Goal: Information Seeking & Learning: Learn about a topic

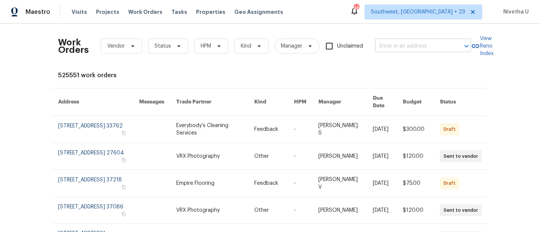
click at [391, 45] on input "text" at bounding box center [412, 47] width 75 height 12
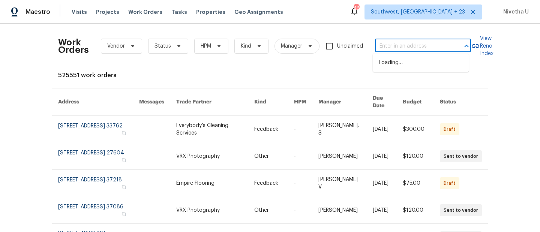
paste input "[STREET_ADDRESS][PERSON_NAME]"
type input "[STREET_ADDRESS][PERSON_NAME]"
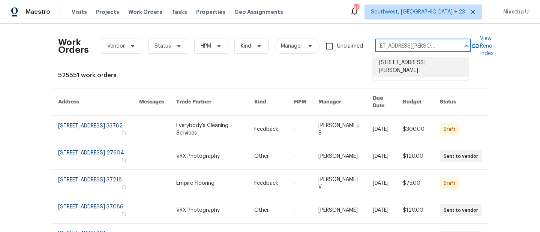
click at [401, 71] on li "[STREET_ADDRESS][PERSON_NAME]" at bounding box center [421, 67] width 96 height 20
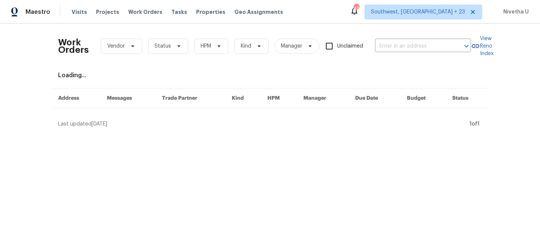
type input "[STREET_ADDRESS][PERSON_NAME]"
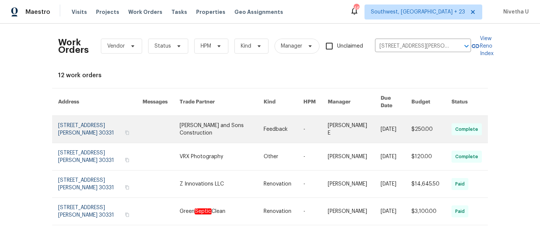
click at [74, 121] on link at bounding box center [100, 129] width 84 height 27
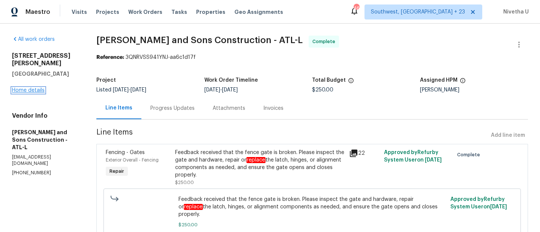
click at [18, 88] on link "Home details" at bounding box center [28, 90] width 33 height 5
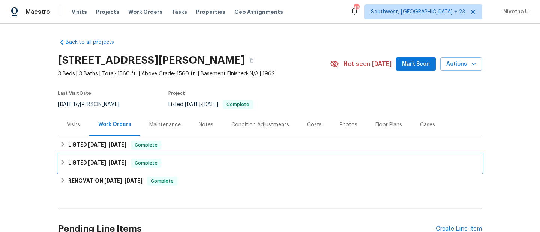
click at [174, 164] on div "LISTED [DATE] - [DATE] Complete" at bounding box center [269, 163] width 419 height 9
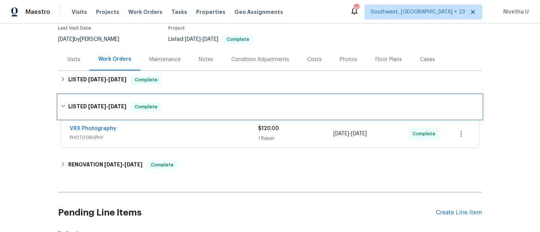
scroll to position [67, 0]
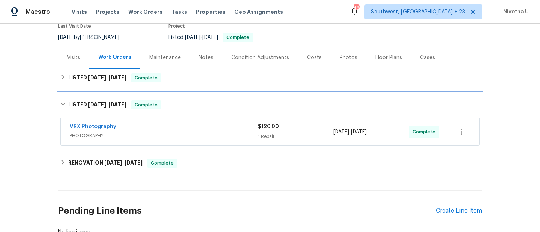
click at [162, 110] on div "LISTED [DATE] - [DATE] Complete" at bounding box center [270, 105] width 424 height 24
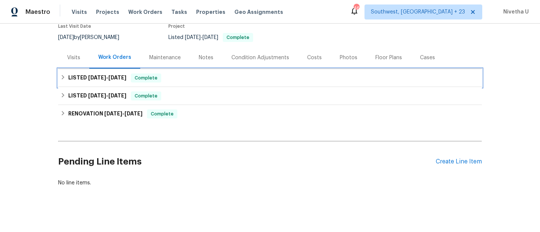
click at [160, 79] on span "Complete" at bounding box center [146, 78] width 29 height 8
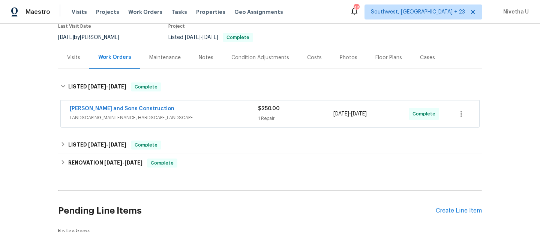
click at [190, 113] on div "[PERSON_NAME] and Sons Construction" at bounding box center [164, 109] width 188 height 9
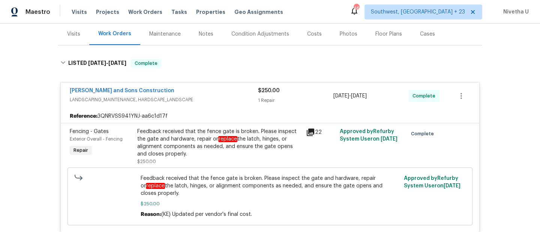
scroll to position [90, 0]
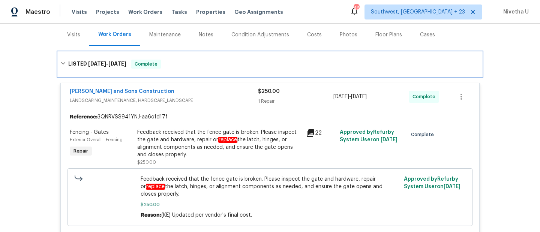
click at [207, 65] on div "LISTED [DATE] - [DATE] Complete" at bounding box center [269, 64] width 419 height 9
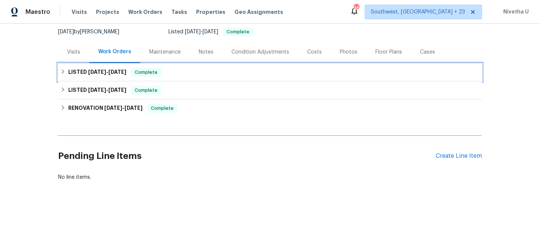
scroll to position [78, 0]
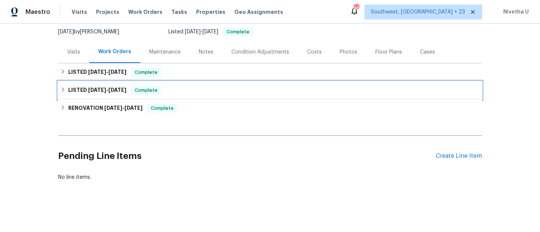
click at [207, 81] on div "LISTED [DATE] - [DATE] Complete" at bounding box center [270, 90] width 424 height 18
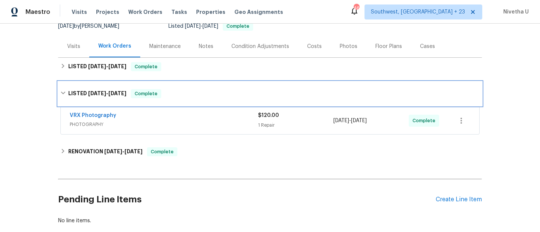
click at [207, 87] on div "LISTED [DATE] - [DATE] Complete" at bounding box center [270, 94] width 424 height 24
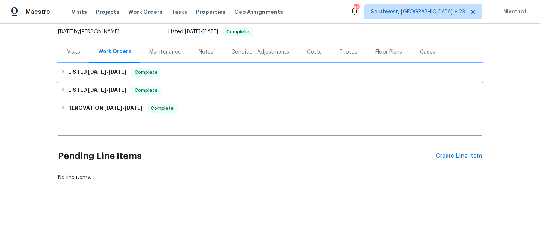
click at [155, 70] on span "Complete" at bounding box center [146, 73] width 29 height 8
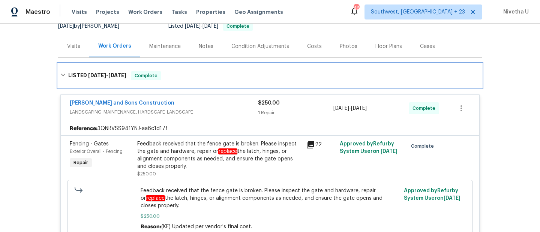
click at [155, 70] on div "LISTED [DATE] - [DATE] Complete" at bounding box center [270, 76] width 424 height 24
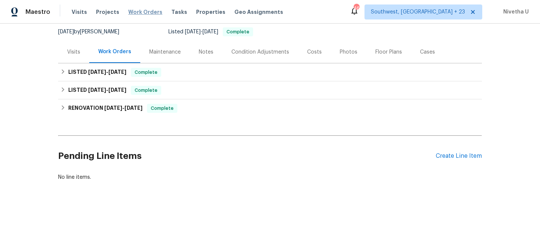
click at [148, 12] on span "Work Orders" at bounding box center [145, 12] width 34 height 8
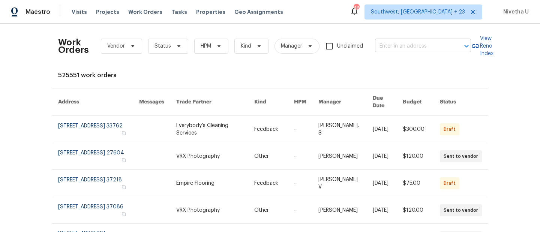
click at [384, 47] on input "text" at bounding box center [412, 47] width 75 height 12
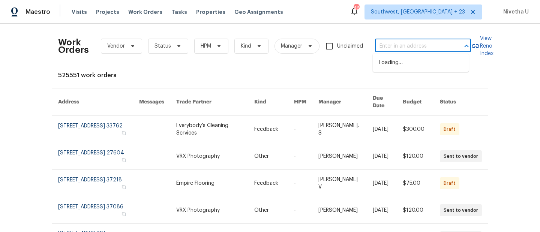
paste input "[STREET_ADDRESS][PERSON_NAME]"
drag, startPoint x: 392, startPoint y: 48, endPoint x: 452, endPoint y: 47, distance: 60.0
click at [452, 47] on div "[STREET_ADDRESS][PERSON_NAME] ​" at bounding box center [423, 47] width 96 height 12
drag, startPoint x: 408, startPoint y: 51, endPoint x: 453, endPoint y: 51, distance: 45.0
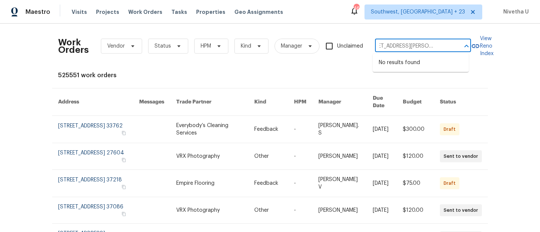
click at [453, 51] on div "[STREET_ADDRESS][PERSON_NAME] ​" at bounding box center [423, 47] width 96 height 12
type input "[STREET_ADDRESS][PERSON_NAME],"
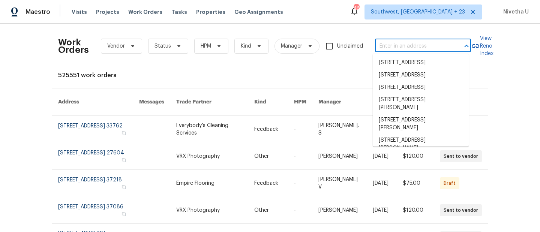
scroll to position [0, 0]
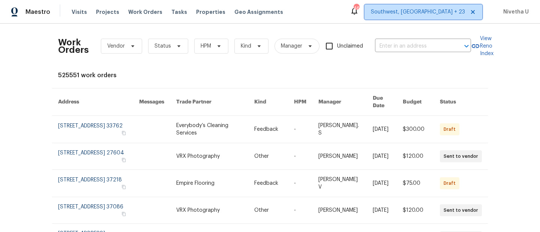
click at [436, 16] on span "Southwest, [GEOGRAPHIC_DATA] + 23" at bounding box center [424, 12] width 118 height 15
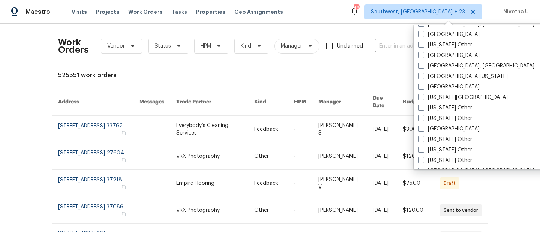
scroll to position [440, 0]
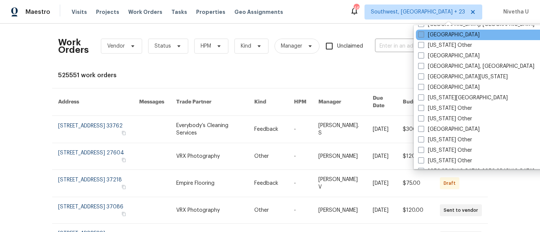
click at [439, 36] on label "[GEOGRAPHIC_DATA]" at bounding box center [449, 35] width 62 height 8
click at [423, 36] on input "[GEOGRAPHIC_DATA]" at bounding box center [420, 33] width 5 height 5
checkbox input "true"
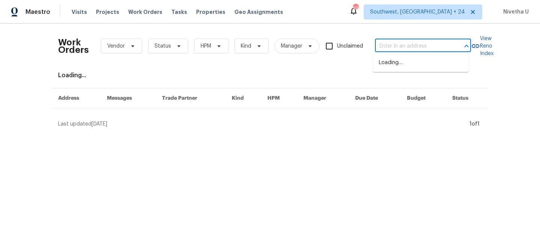
click at [396, 47] on input "text" at bounding box center [412, 47] width 75 height 12
paste input "[STREET_ADDRESS][PERSON_NAME]"
type input "[STREET_ADDRESS][PERSON_NAME]"
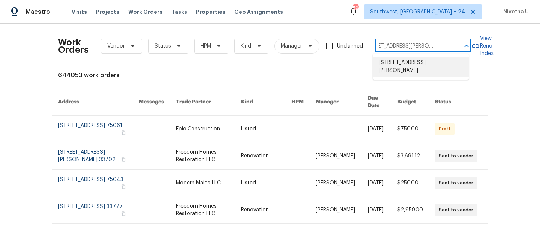
click at [396, 65] on li "[STREET_ADDRESS][PERSON_NAME]" at bounding box center [421, 67] width 96 height 20
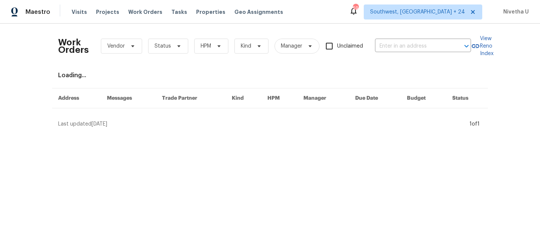
type input "[STREET_ADDRESS][PERSON_NAME]"
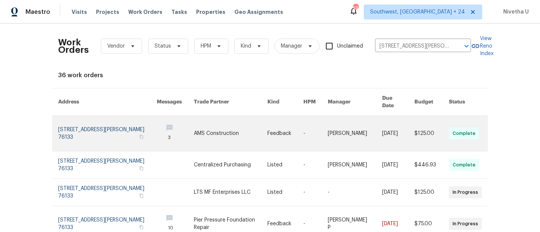
click at [75, 120] on link at bounding box center [107, 133] width 99 height 35
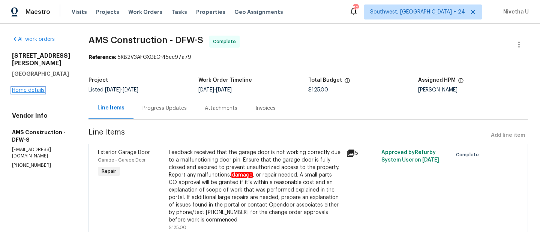
click at [23, 93] on link "Home details" at bounding box center [28, 90] width 33 height 5
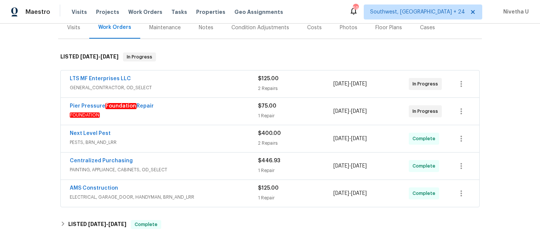
scroll to position [89, 0]
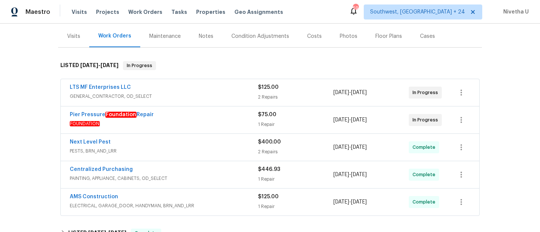
click at [234, 204] on span "ELECTRICAL, GARAGE_DOOR, HANDYMAN, BRN_AND_LRR" at bounding box center [164, 206] width 188 height 8
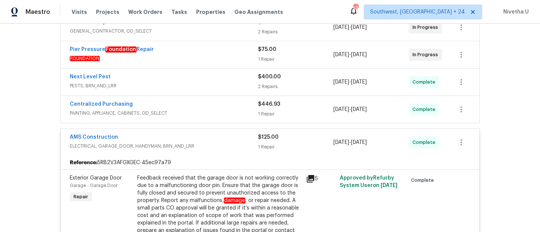
scroll to position [153, 0]
click at [219, 146] on span "ELECTRICAL, GARAGE_DOOR, HANDYMAN, BRN_AND_LRR" at bounding box center [164, 147] width 188 height 8
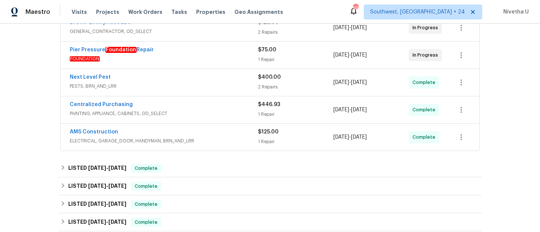
click at [211, 115] on span "PAINTING, APPLIANCE, CABINETS, OD_SELECT" at bounding box center [164, 114] width 188 height 8
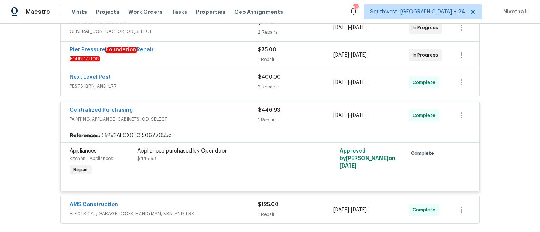
click at [211, 115] on div "Centralized Purchasing" at bounding box center [164, 111] width 188 height 9
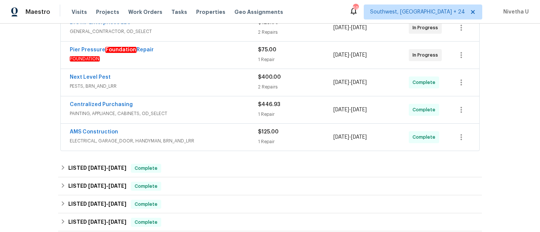
click at [205, 84] on span "PESTS, BRN_AND_LRR" at bounding box center [164, 87] width 188 height 8
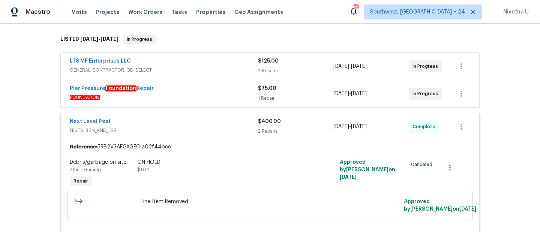
scroll to position [114, 0]
click at [217, 120] on div "Next Level Pest" at bounding box center [164, 122] width 188 height 9
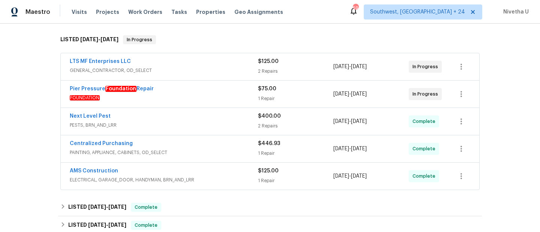
click at [210, 99] on span "FOUNDATION" at bounding box center [164, 98] width 188 height 8
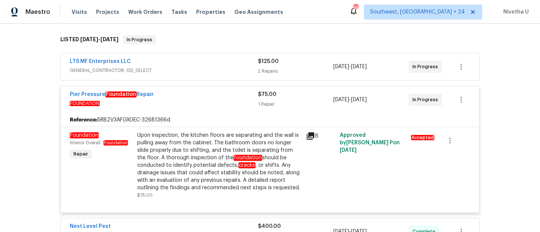
click at [210, 99] on div "Pier Pressure Foundation Repair" at bounding box center [164, 95] width 188 height 9
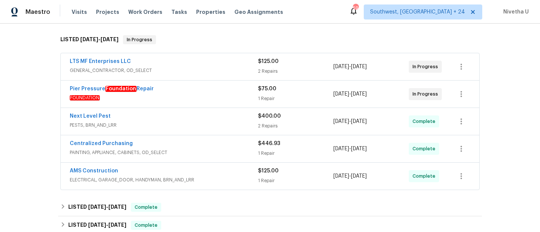
click at [204, 59] on div "LTS MF Enterprises LLC" at bounding box center [164, 62] width 188 height 9
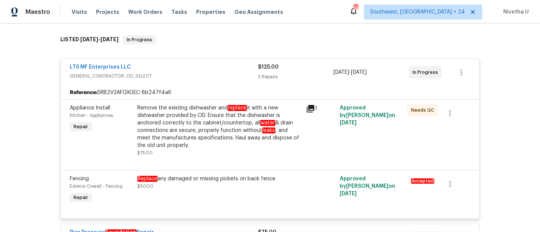
click at [196, 74] on span "GENERAL_CONTRACTOR, OD_SELECT" at bounding box center [164, 76] width 188 height 8
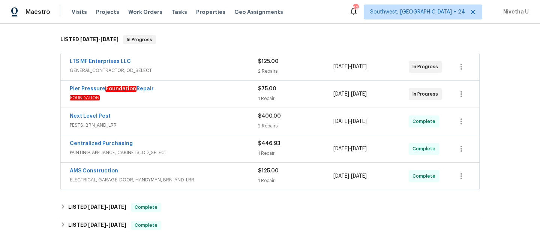
click at [195, 100] on span "FOUNDATION" at bounding box center [164, 98] width 188 height 8
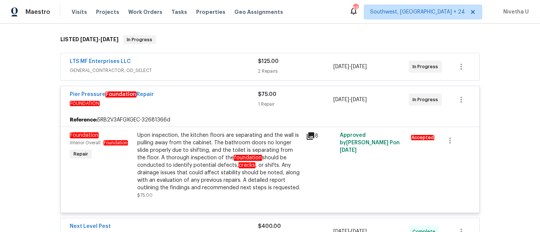
click at [195, 100] on span "FOUNDATION" at bounding box center [164, 104] width 188 height 8
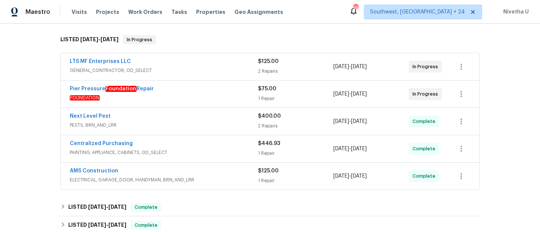
click at [197, 122] on span "PESTS, BRN_AND_LRR" at bounding box center [164, 126] width 188 height 8
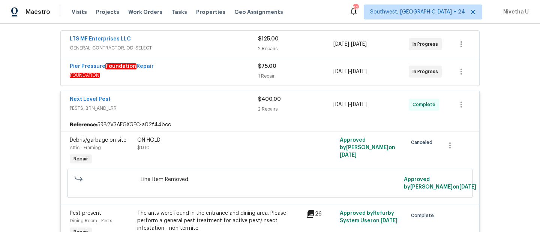
scroll to position [137, 0]
click at [191, 107] on span "PESTS, BRN_AND_LRR" at bounding box center [164, 109] width 188 height 8
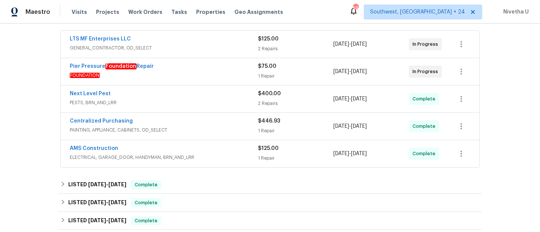
click at [193, 130] on span "PAINTING, APPLIANCE, CABINETS, OD_SELECT" at bounding box center [164, 130] width 188 height 8
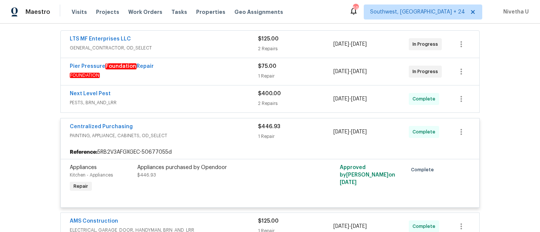
click at [193, 130] on div "Centralized Purchasing" at bounding box center [164, 127] width 188 height 9
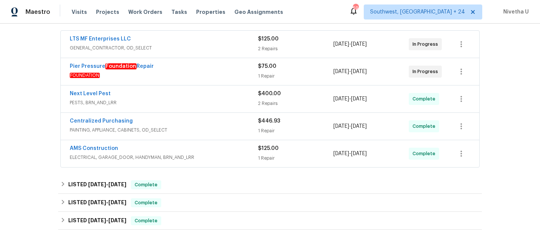
click at [193, 160] on span "ELECTRICAL, GARAGE_DOOR, HANDYMAN, BRN_AND_LRR" at bounding box center [164, 158] width 188 height 8
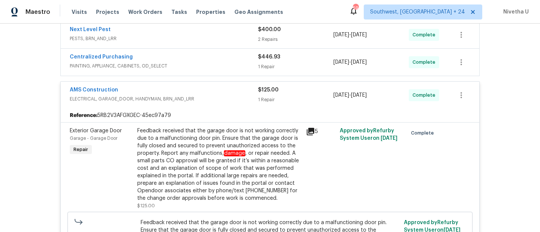
scroll to position [181, 0]
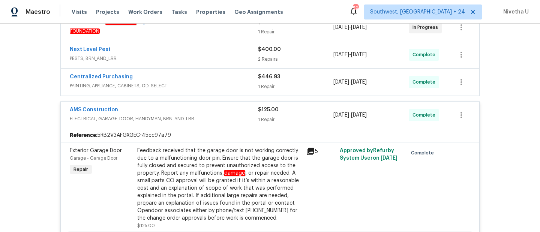
click at [224, 122] on span "ELECTRICAL, GARAGE_DOOR, HANDYMAN, BRN_AND_LRR" at bounding box center [164, 119] width 188 height 8
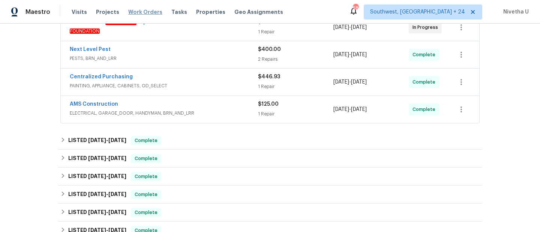
click at [142, 12] on span "Work Orders" at bounding box center [145, 12] width 34 height 8
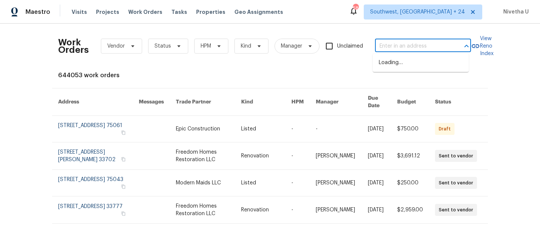
click at [395, 50] on input "text" at bounding box center [412, 47] width 75 height 12
paste input "[STREET_ADDRESS][PERSON_NAME]"
type input "[STREET_ADDRESS][PERSON_NAME]"
click at [400, 69] on li "[STREET_ADDRESS]" at bounding box center [421, 63] width 96 height 12
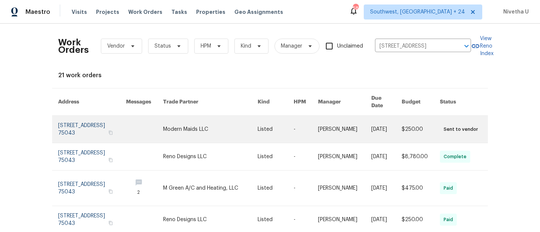
click at [66, 123] on link at bounding box center [92, 129] width 68 height 27
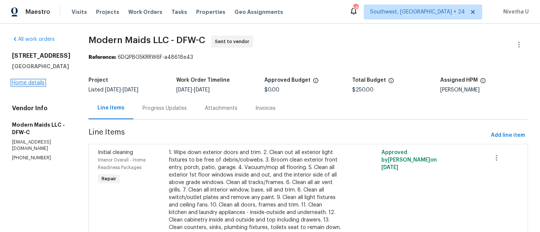
click at [26, 83] on link "Home details" at bounding box center [28, 82] width 33 height 5
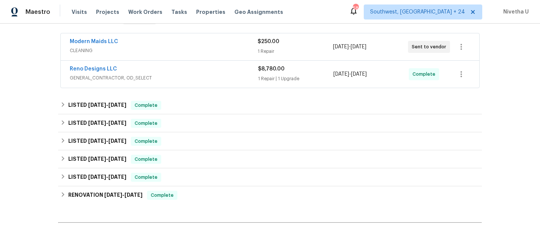
scroll to position [135, 0]
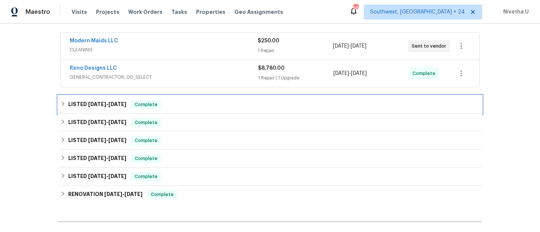
click at [153, 105] on span "Complete" at bounding box center [146, 105] width 29 height 8
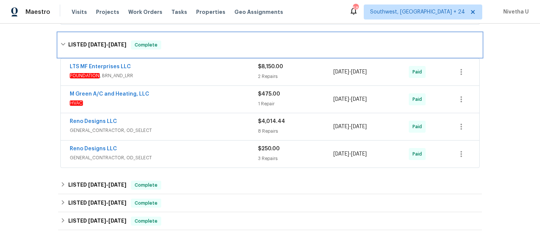
scroll to position [201, 0]
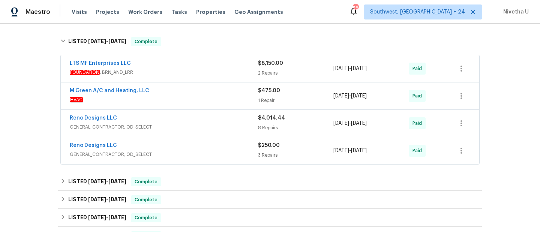
click at [203, 155] on span "GENERAL_CONTRACTOR, OD_SELECT" at bounding box center [164, 155] width 188 height 8
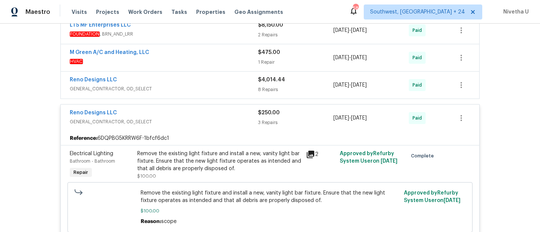
scroll to position [238, 0]
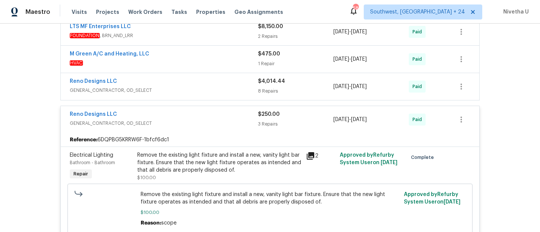
click at [199, 113] on div "Reno Designs LLC" at bounding box center [164, 115] width 188 height 9
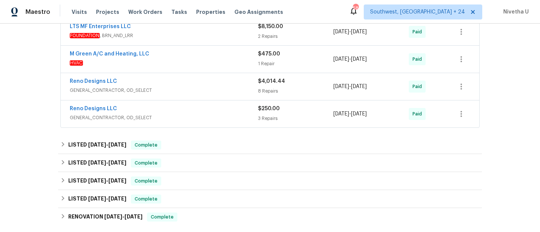
click at [190, 91] on span "GENERAL_CONTRACTOR, OD_SELECT" at bounding box center [164, 91] width 188 height 8
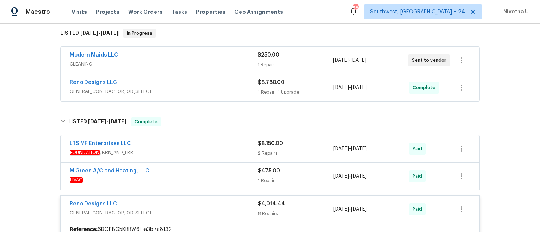
scroll to position [173, 0]
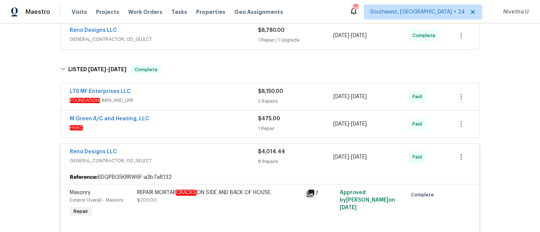
click at [225, 152] on div "Reno Designs LLC" at bounding box center [164, 152] width 188 height 9
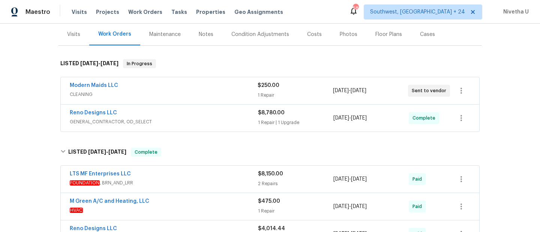
scroll to position [74, 0]
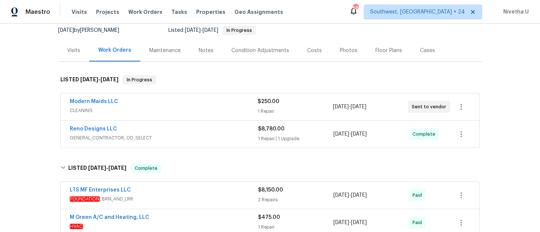
click at [198, 98] on div "Modern Maids LLC" at bounding box center [164, 102] width 188 height 9
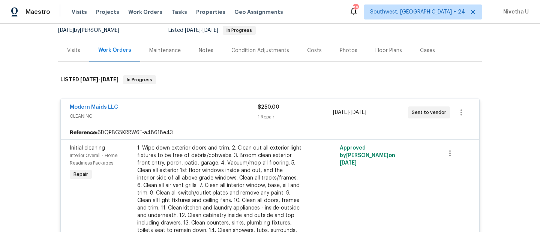
click at [204, 115] on span "CLEANING" at bounding box center [164, 117] width 188 height 8
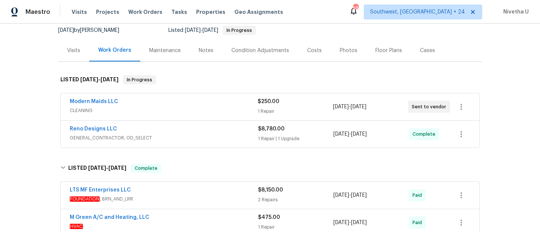
click at [204, 134] on span "GENERAL_CONTRACTOR, OD_SELECT" at bounding box center [164, 138] width 188 height 8
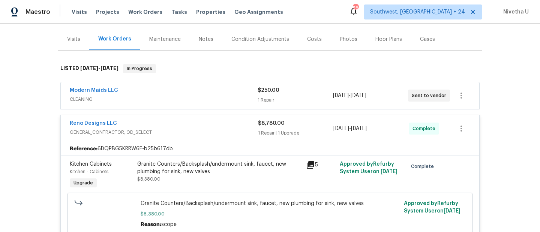
scroll to position [85, 0]
click at [190, 96] on div "Modern Maids LLC" at bounding box center [164, 91] width 188 height 9
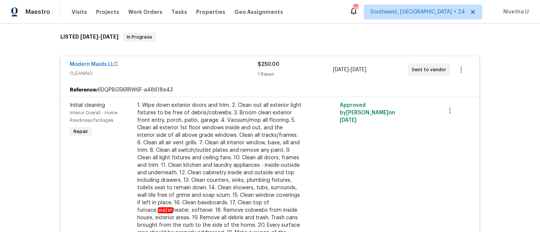
scroll to position [113, 0]
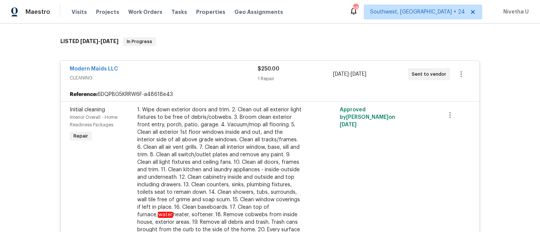
click at [184, 74] on span "CLEANING" at bounding box center [164, 78] width 188 height 8
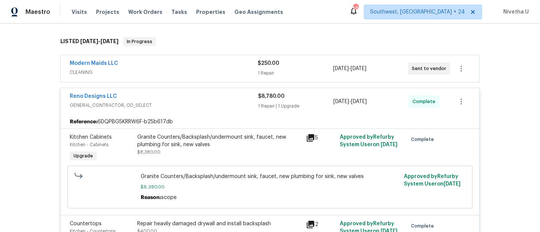
scroll to position [140, 0]
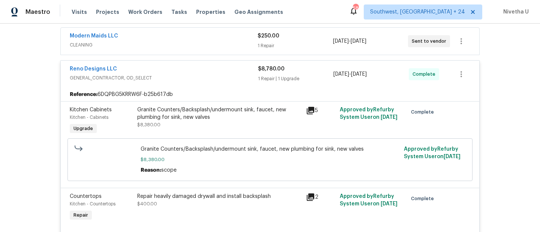
click at [262, 120] on div "Granite Counters/Backsplash/undermount sink, faucet, new plumbing for sink, new…" at bounding box center [219, 113] width 164 height 15
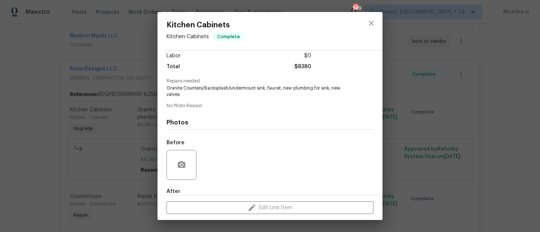
scroll to position [94, 0]
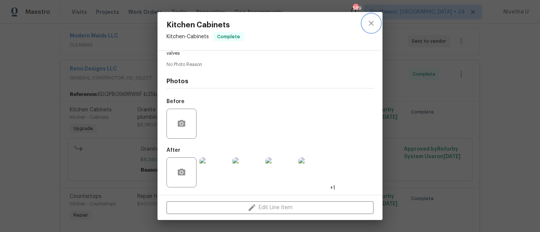
click at [372, 24] on icon "close" at bounding box center [371, 23] width 5 height 5
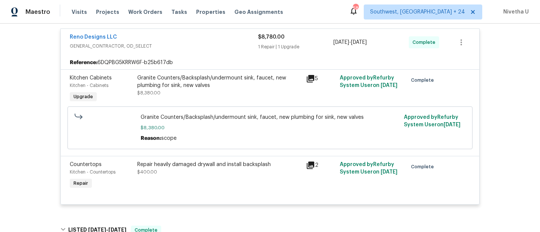
scroll to position [172, 0]
click at [184, 179] on div "Repair heavily damaged drywall and install backsplash $400.00" at bounding box center [219, 175] width 169 height 35
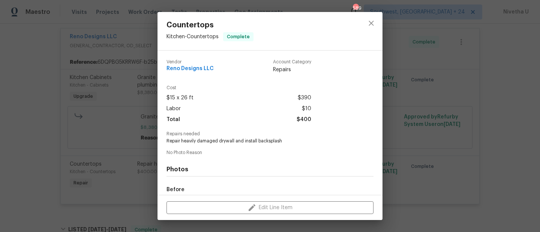
scroll to position [88, 0]
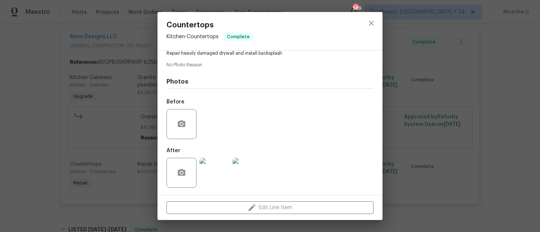
click at [219, 168] on img at bounding box center [215, 173] width 30 height 30
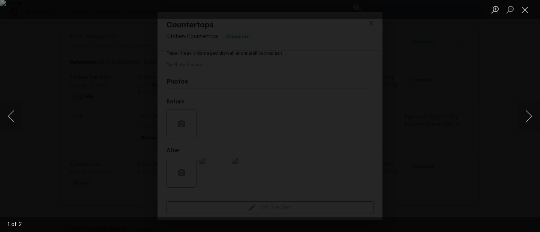
click at [463, 89] on div "Lightbox" at bounding box center [270, 116] width 540 height 232
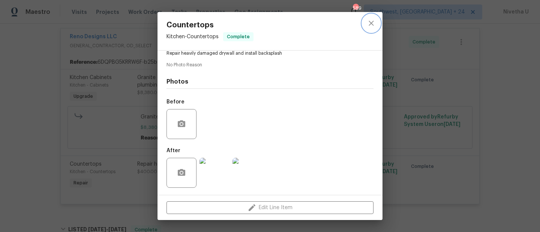
click at [366, 28] on button "close" at bounding box center [371, 23] width 18 height 18
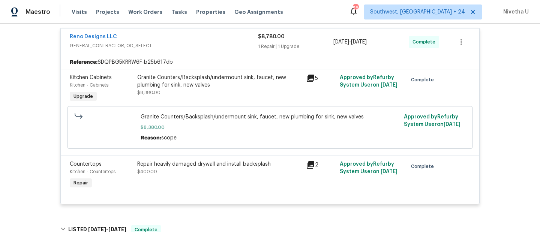
scroll to position [127, 0]
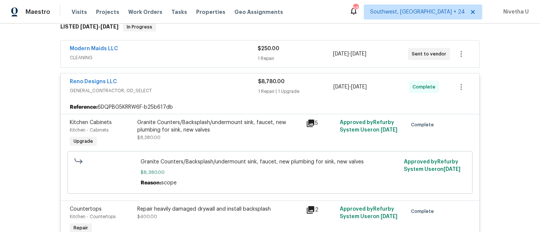
click at [204, 87] on span "GENERAL_CONTRACTOR, OD_SELECT" at bounding box center [164, 91] width 188 height 8
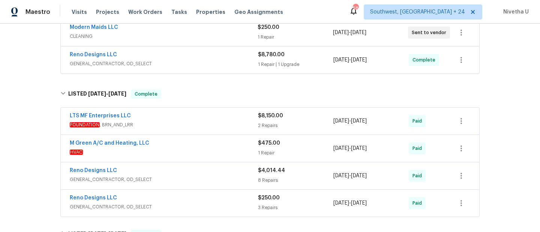
scroll to position [204, 0]
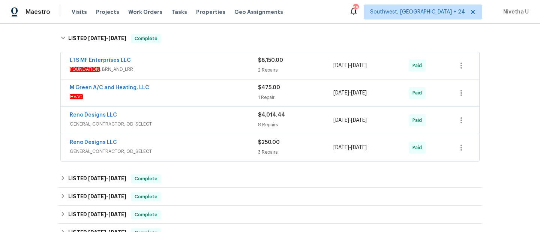
click at [194, 146] on div "Reno Designs LLC" at bounding box center [164, 143] width 188 height 9
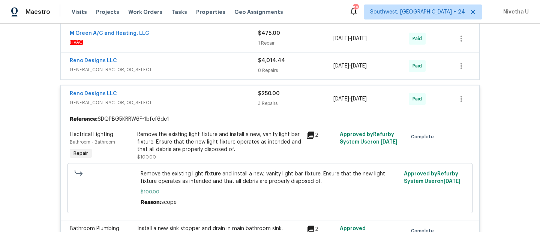
scroll to position [257, 0]
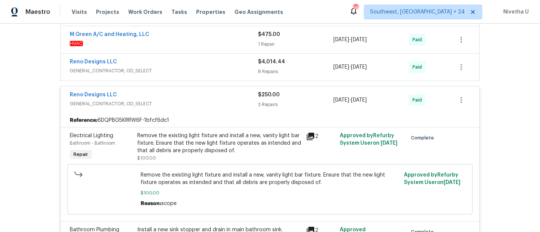
click at [196, 97] on div "Reno Designs LLC" at bounding box center [164, 95] width 188 height 9
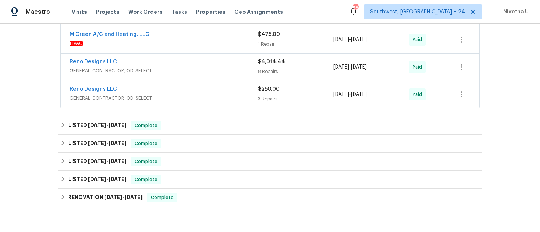
click at [195, 67] on div "Reno Designs LLC" at bounding box center [164, 62] width 188 height 9
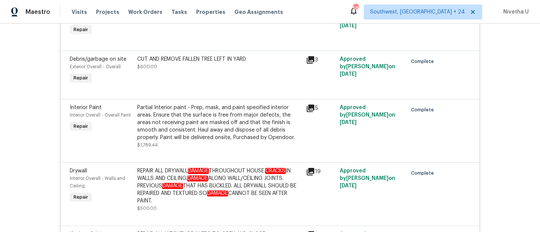
scroll to position [353, 0]
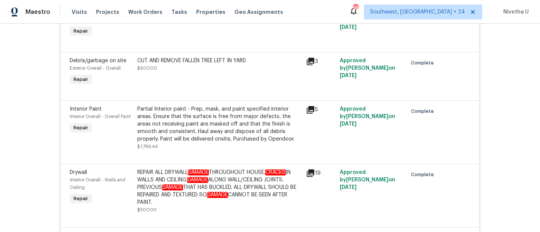
click at [208, 183] on em "DAMAGE" at bounding box center [197, 180] width 21 height 6
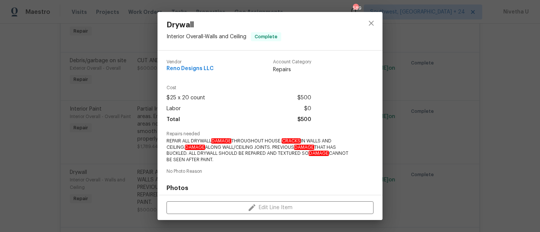
scroll to position [107, 0]
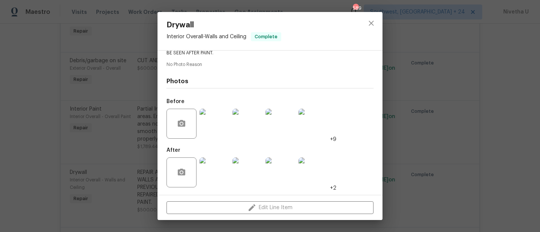
click at [216, 129] on img at bounding box center [215, 124] width 30 height 30
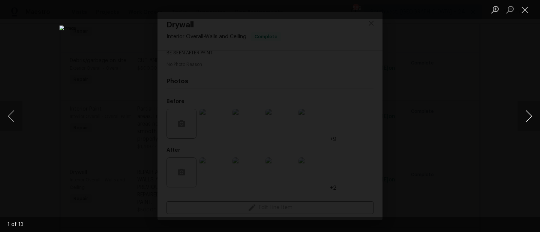
click at [523, 125] on button "Next image" at bounding box center [529, 116] width 23 height 30
click at [525, 12] on button "Close lightbox" at bounding box center [525, 9] width 15 height 13
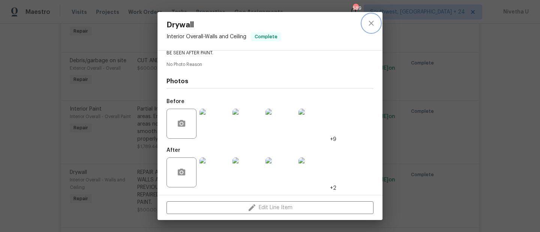
click at [367, 24] on icon "close" at bounding box center [371, 23] width 9 height 9
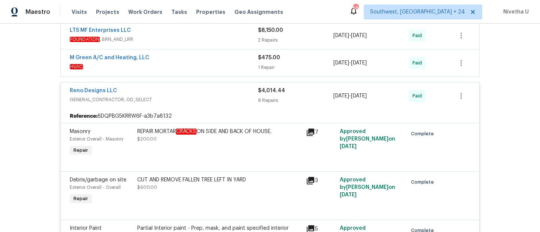
scroll to position [196, 0]
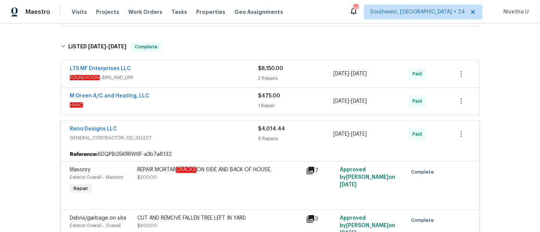
click at [220, 102] on span "HVAC" at bounding box center [164, 105] width 188 height 8
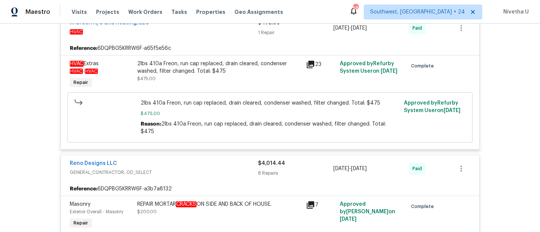
scroll to position [232, 0]
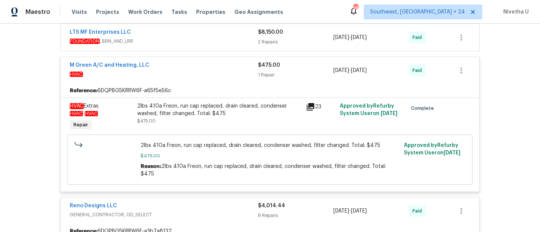
click at [194, 72] on span "HVAC" at bounding box center [164, 75] width 188 height 8
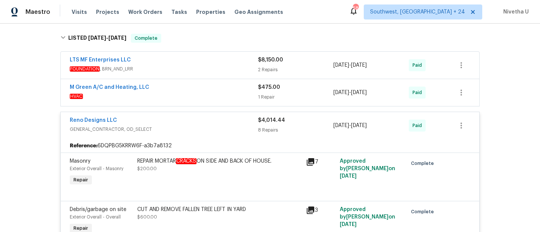
scroll to position [200, 0]
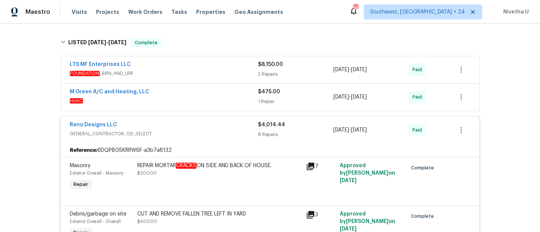
click at [194, 72] on span "FOUNDATION , BRN_AND_LRR" at bounding box center [164, 74] width 188 height 8
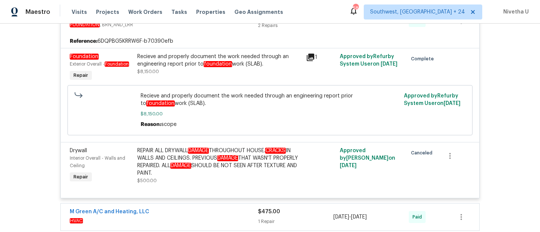
scroll to position [241, 0]
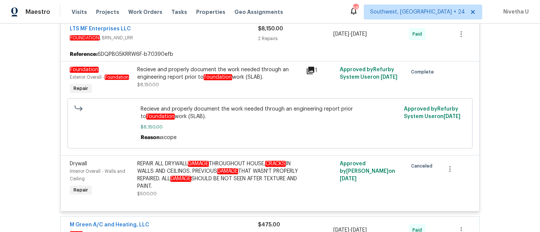
click at [183, 174] on div "REPAIR ALL DRYWALL DAMAGE THROUGHOUT HOUSE. CRACKS IN WALLS AND CEILINGS. PREVI…" at bounding box center [219, 175] width 164 height 30
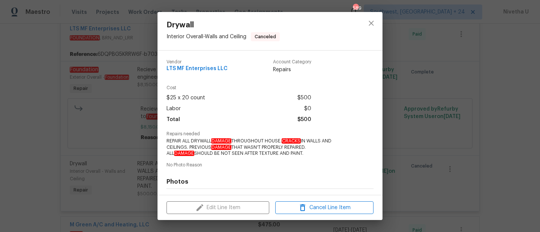
scroll to position [101, 0]
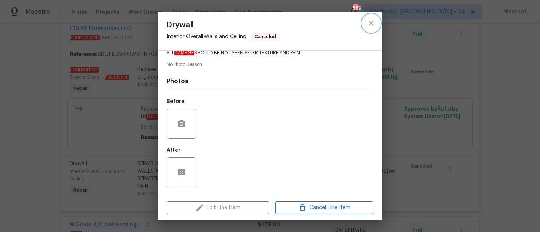
click at [370, 30] on button "close" at bounding box center [371, 23] width 18 height 18
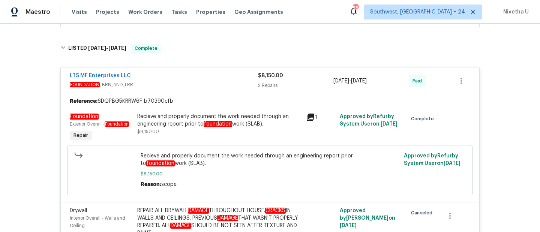
scroll to position [193, 0]
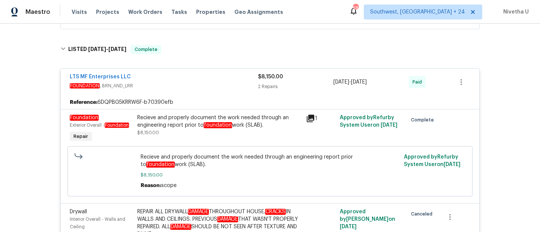
click at [193, 74] on div "LTS MF Enterprises LLC" at bounding box center [164, 77] width 188 height 9
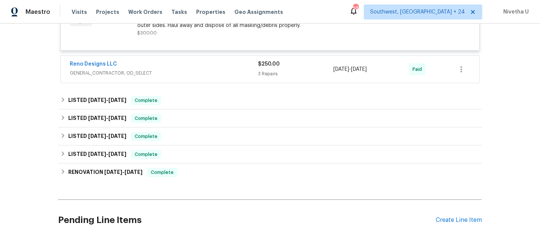
scroll to position [733, 0]
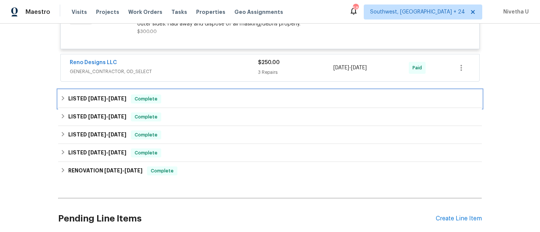
click at [186, 103] on div "LISTED [DATE] - [DATE] Complete" at bounding box center [269, 99] width 419 height 9
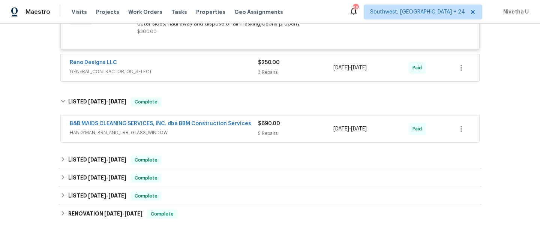
click at [233, 140] on div "B&B MAIDS CLEANING SERVICES, INC. dba BBM Construction Services HANDYMAN, BRN_A…" at bounding box center [270, 129] width 419 height 27
click at [231, 135] on span "HANDYMAN, BRN_AND_LRR, GLASS_WINDOW" at bounding box center [164, 133] width 188 height 8
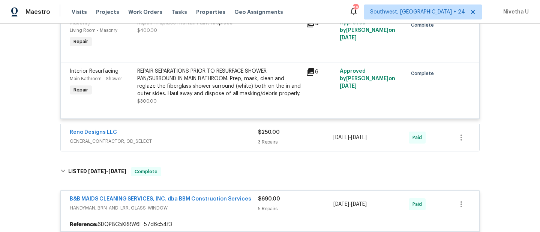
scroll to position [705, 0]
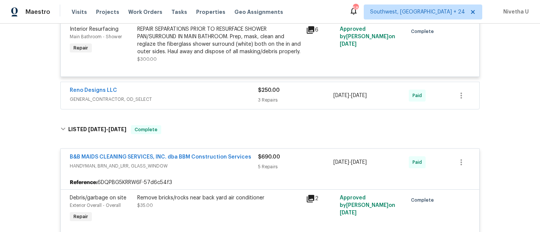
click at [237, 169] on span "HANDYMAN, BRN_AND_LRR, GLASS_WINDOW" at bounding box center [164, 166] width 188 height 8
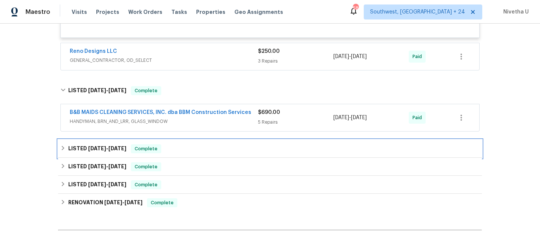
click at [216, 150] on div "LISTED [DATE] - [DATE] Complete" at bounding box center [269, 148] width 419 height 9
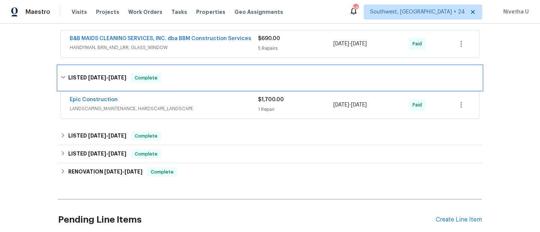
scroll to position [818, 0]
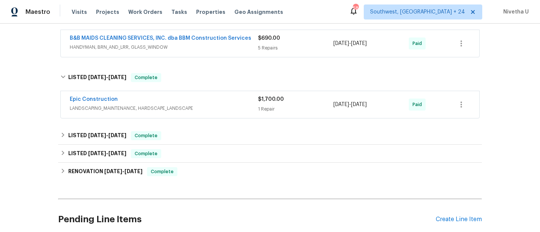
click at [237, 109] on span "LANDSCAPING_MAINTENANCE, HARDSCAPE_LANDSCAPE" at bounding box center [164, 109] width 188 height 8
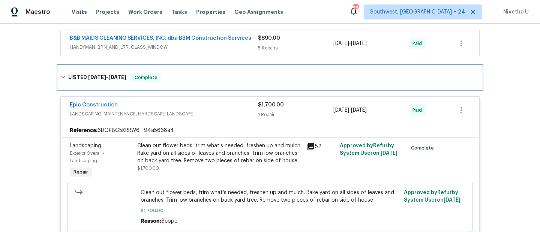
click at [221, 71] on div "LISTED [DATE] - [DATE] Complete" at bounding box center [270, 78] width 424 height 24
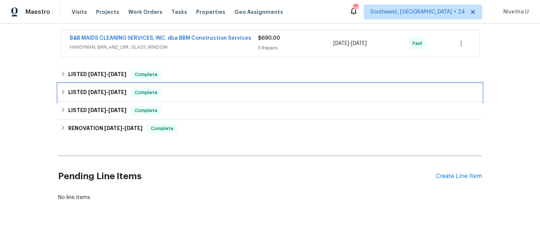
click at [213, 96] on div "LISTED [DATE] - [DATE] Complete" at bounding box center [269, 92] width 419 height 9
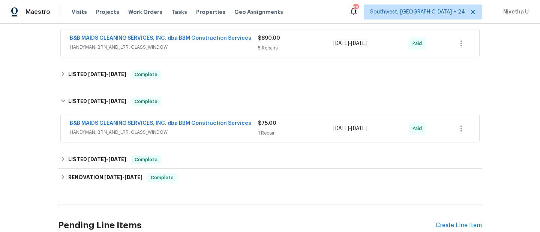
click at [229, 135] on span "HANDYMAN, BRN_AND_LRR, GLASS_WINDOW" at bounding box center [164, 133] width 188 height 8
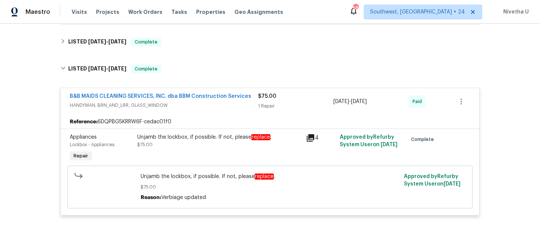
scroll to position [849, 0]
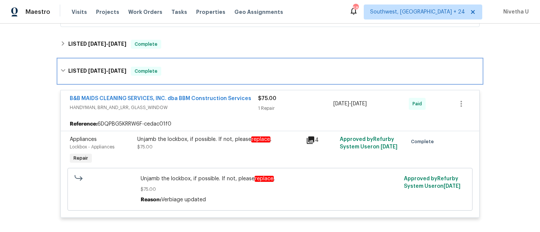
click at [186, 72] on div "LISTED [DATE] - [DATE] Complete" at bounding box center [269, 71] width 419 height 9
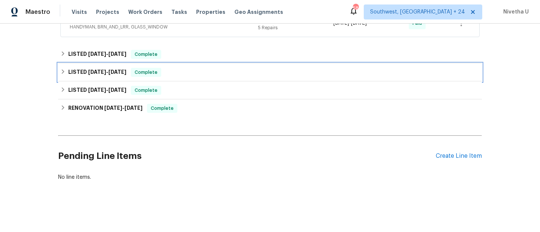
scroll to position [846, 0]
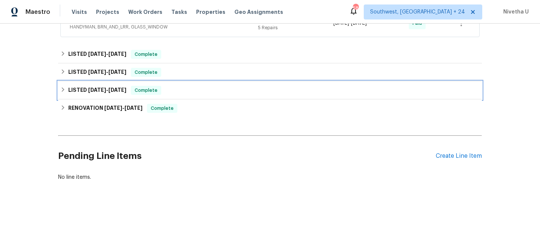
click at [183, 88] on div "LISTED [DATE] - [DATE] Complete" at bounding box center [269, 90] width 419 height 9
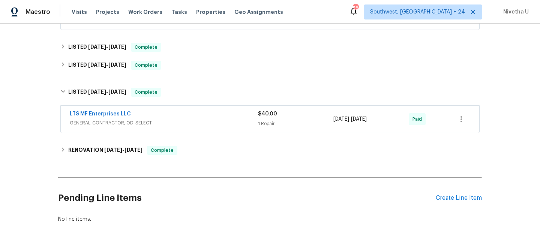
click at [199, 121] on span "GENERAL_CONTRACTOR, OD_SELECT" at bounding box center [164, 123] width 188 height 8
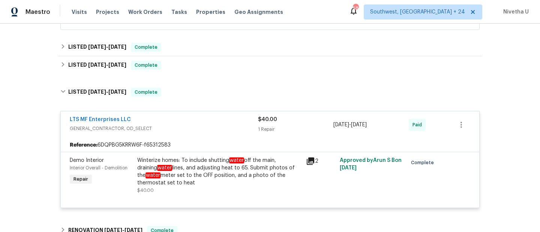
click at [199, 121] on div "LTS MF Enterprises LLC" at bounding box center [164, 120] width 188 height 9
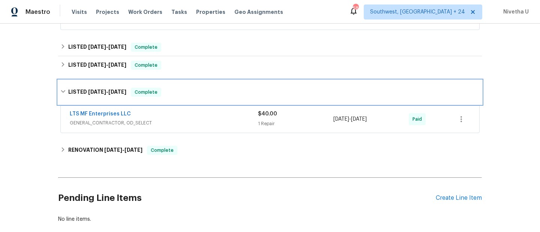
click at [194, 102] on div "LISTED [DATE] - [DATE] Complete" at bounding box center [270, 92] width 424 height 24
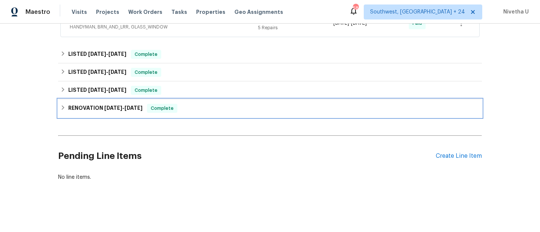
click at [189, 110] on div "RENOVATION [DATE] - [DATE] Complete" at bounding box center [270, 108] width 424 height 18
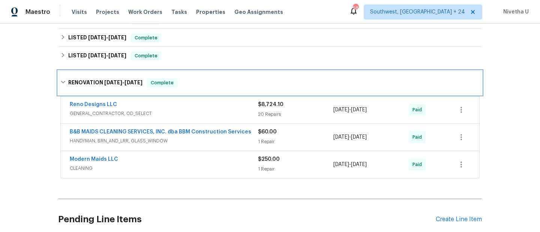
scroll to position [875, 0]
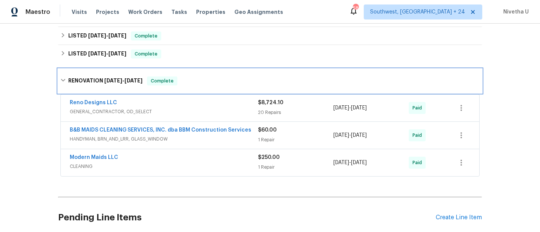
click at [193, 83] on div "RENOVATION [DATE] - [DATE] Complete" at bounding box center [269, 81] width 419 height 9
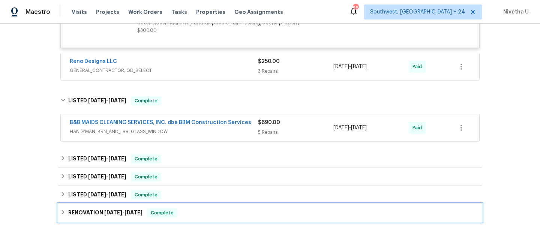
scroll to position [765, 0]
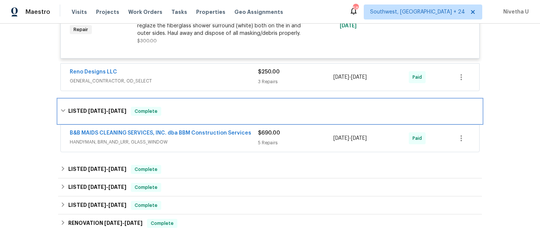
click at [201, 111] on div "LISTED [DATE] - [DATE] Complete" at bounding box center [269, 111] width 419 height 9
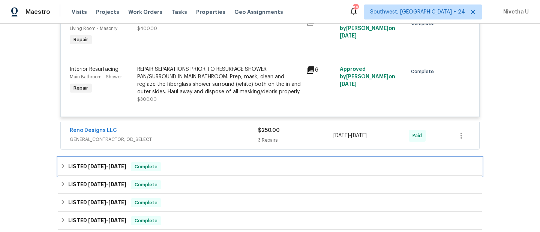
scroll to position [664, 0]
click at [184, 169] on div "LISTED [DATE] - [DATE] Complete" at bounding box center [269, 167] width 419 height 9
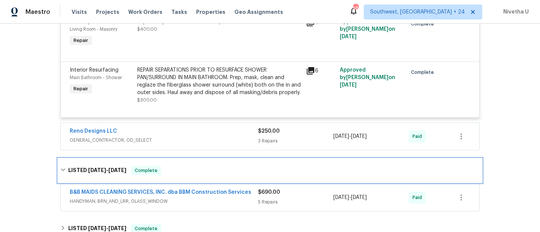
click at [184, 169] on div "LISTED [DATE] - [DATE] Complete" at bounding box center [269, 170] width 419 height 9
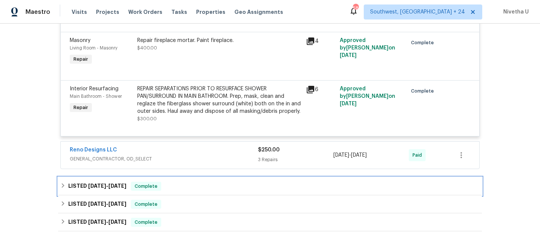
scroll to position [639, 0]
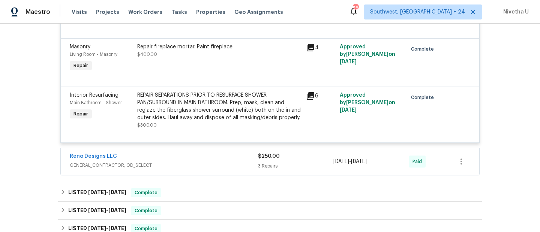
click at [191, 164] on span "GENERAL_CONTRACTOR, OD_SELECT" at bounding box center [164, 166] width 188 height 8
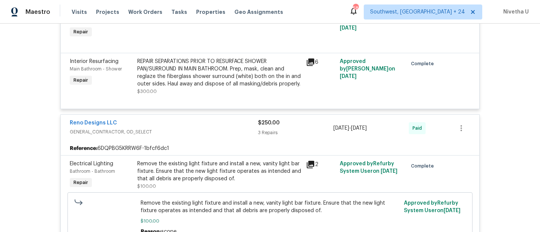
click at [182, 127] on div "Reno Designs LLC" at bounding box center [164, 123] width 188 height 9
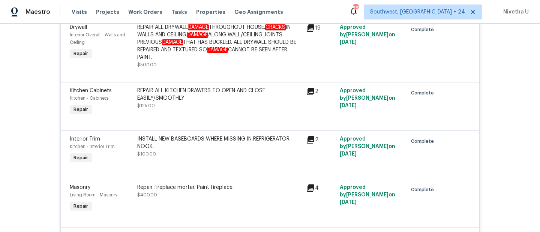
scroll to position [500, 0]
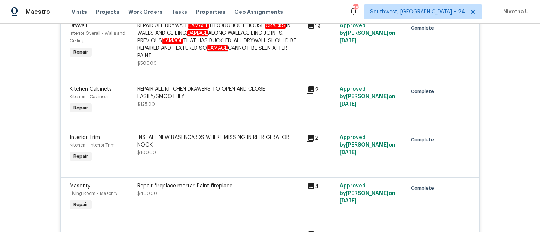
click at [179, 197] on div "Repair fireplace mortar. Paint fireplace. $400.00" at bounding box center [219, 189] width 164 height 15
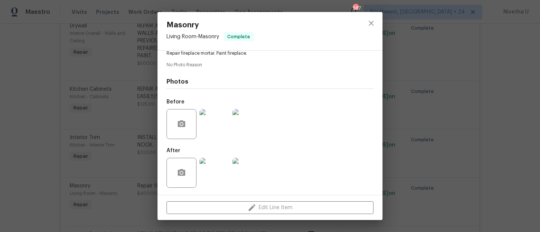
scroll to position [87, 0]
click at [368, 25] on icon "close" at bounding box center [371, 23] width 9 height 9
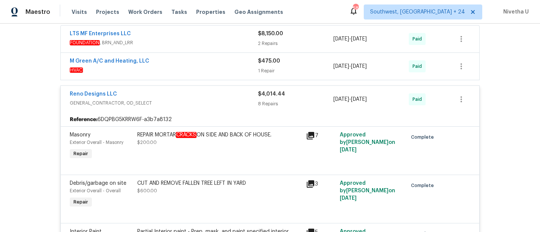
scroll to position [217, 0]
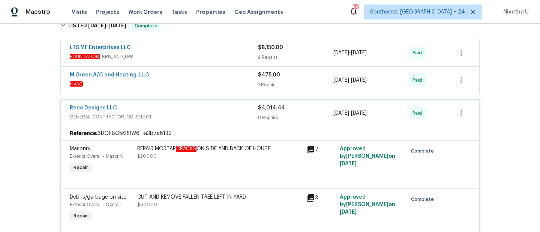
click at [213, 111] on div "Reno Designs LLC" at bounding box center [164, 108] width 188 height 9
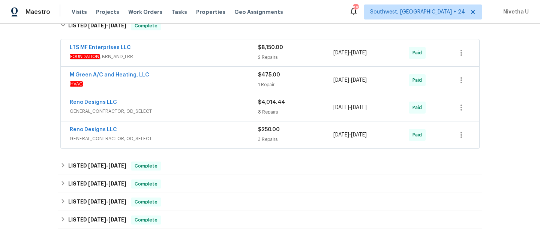
click at [204, 86] on span "HVAC" at bounding box center [164, 84] width 188 height 8
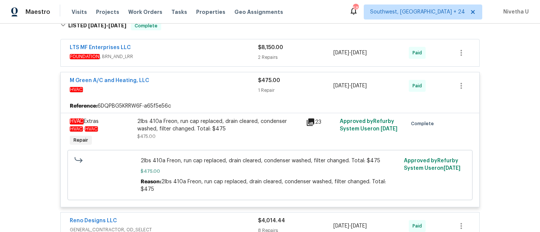
click at [204, 86] on span "HVAC" at bounding box center [164, 90] width 188 height 8
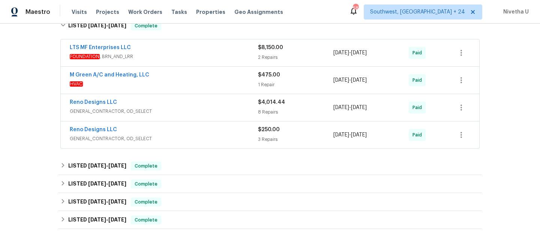
click at [201, 59] on span "FOUNDATION , BRN_AND_LRR" at bounding box center [164, 57] width 188 height 8
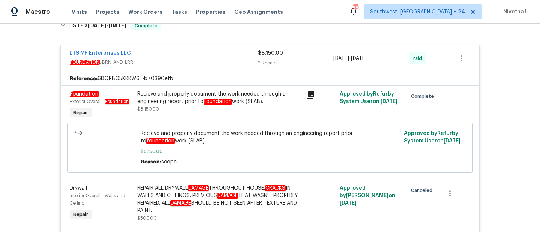
click at [201, 59] on span "FOUNDATION , BRN_AND_LRR" at bounding box center [164, 63] width 188 height 8
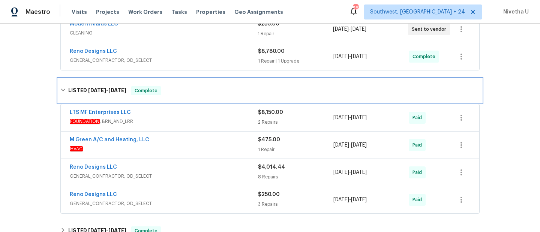
click at [185, 95] on div "LISTED [DATE] - [DATE] Complete" at bounding box center [270, 91] width 424 height 24
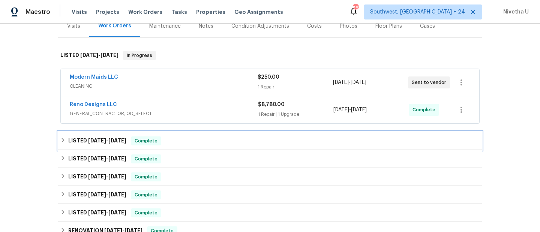
scroll to position [86, 0]
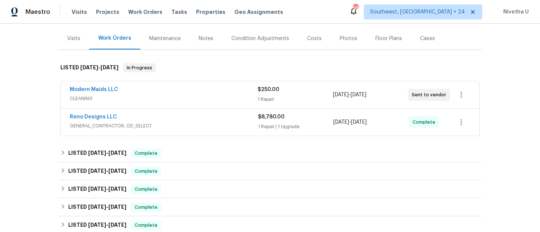
click at [188, 125] on span "GENERAL_CONTRACTOR, OD_SELECT" at bounding box center [164, 126] width 188 height 8
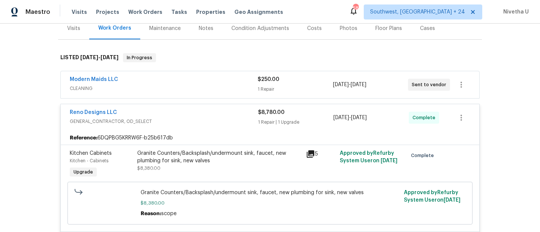
scroll to position [96, 0]
click at [183, 114] on div "Reno Designs LLC" at bounding box center [164, 114] width 188 height 9
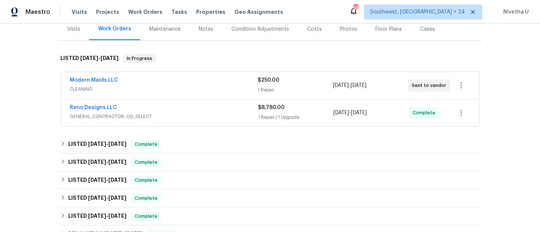
click at [181, 83] on div "Modern Maids LLC" at bounding box center [164, 81] width 188 height 9
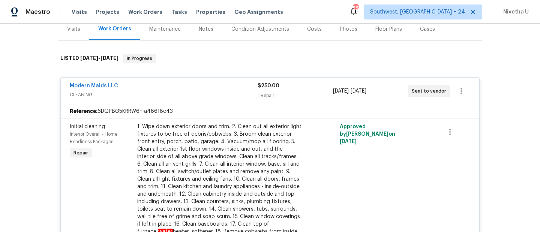
click at [188, 96] on span "CLEANING" at bounding box center [164, 95] width 188 height 8
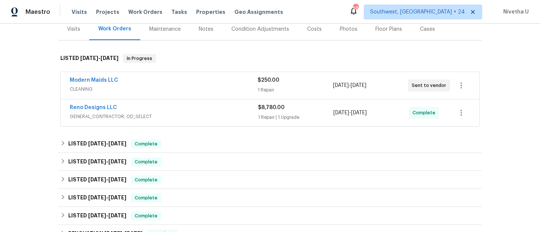
click at [227, 116] on span "GENERAL_CONTRACTOR, OD_SELECT" at bounding box center [164, 117] width 188 height 8
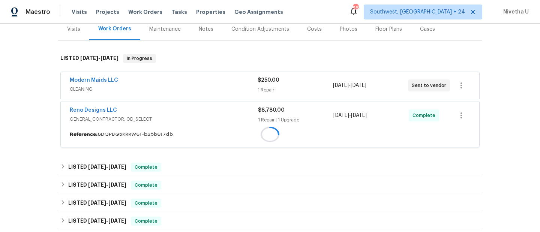
click at [227, 116] on div "Reno Designs LLC GENERAL_CONTRACTOR, OD_SELECT" at bounding box center [164, 115] width 188 height 17
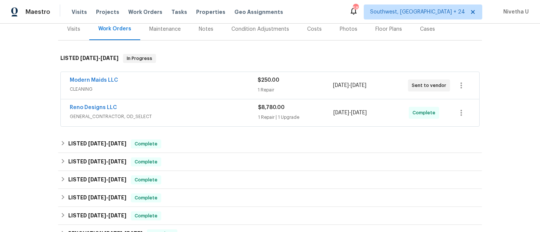
click at [227, 116] on span "GENERAL_CONTRACTOR, OD_SELECT" at bounding box center [164, 117] width 188 height 8
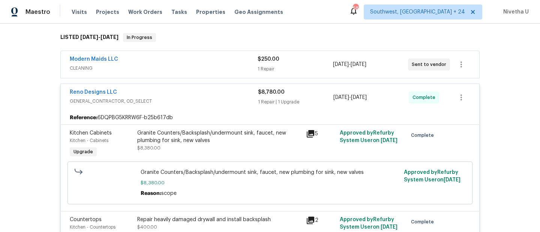
scroll to position [116, 0]
click at [216, 102] on span "GENERAL_CONTRACTOR, OD_SELECT" at bounding box center [164, 102] width 188 height 8
